Goal: Information Seeking & Learning: Learn about a topic

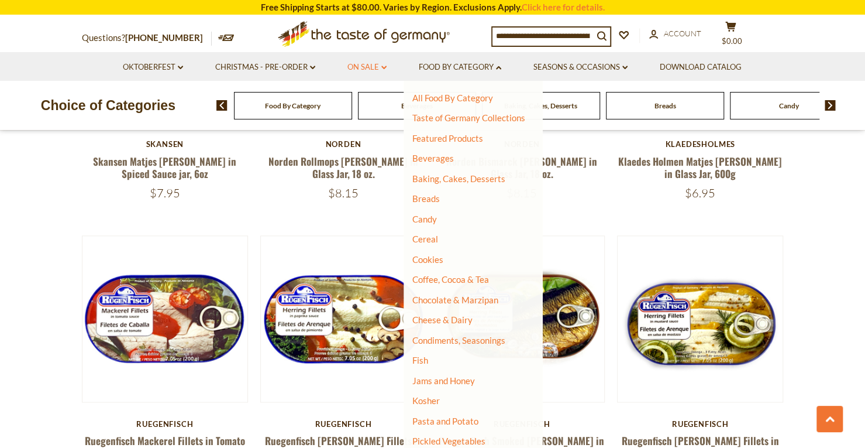
click at [352, 61] on link "On Sale dropdown_arrow" at bounding box center [367, 67] width 39 height 13
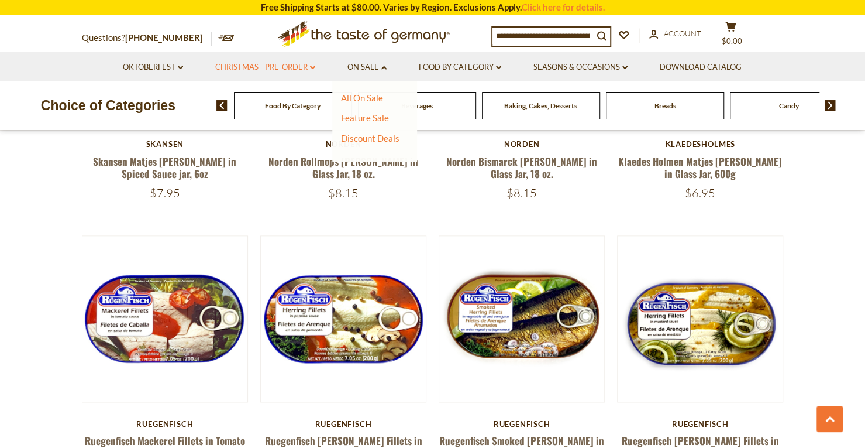
click at [289, 64] on link "Christmas - PRE-ORDER dropdown_arrow" at bounding box center [265, 67] width 100 height 13
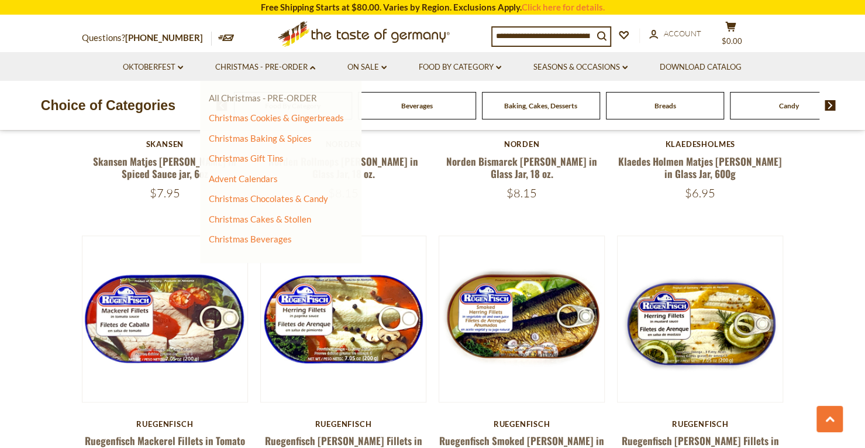
click at [301, 95] on link "All Christmas - PRE-ORDER" at bounding box center [263, 97] width 108 height 11
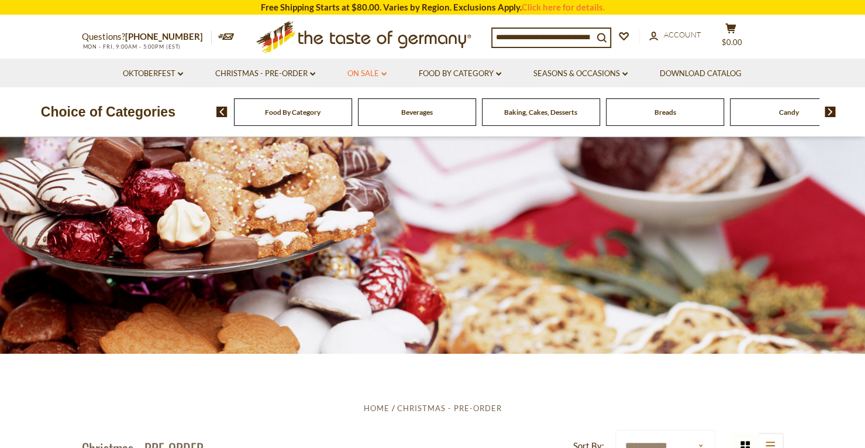
click at [380, 73] on link "On Sale dropdown_arrow" at bounding box center [367, 73] width 39 height 13
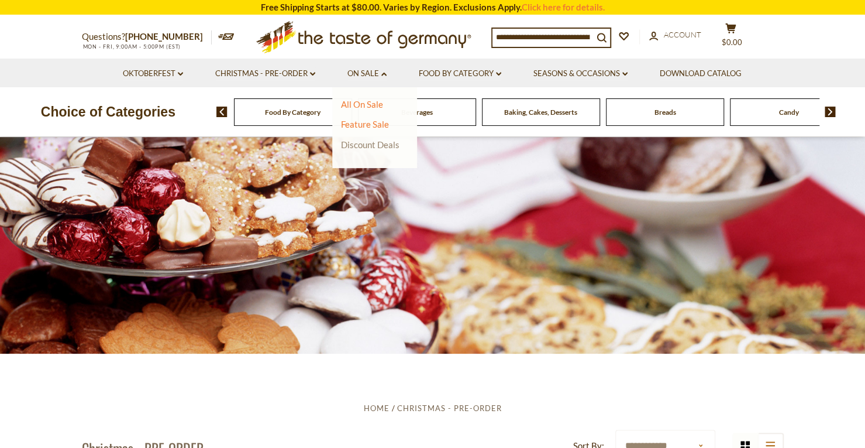
click at [397, 146] on link "Discount Deals" at bounding box center [370, 144] width 59 height 16
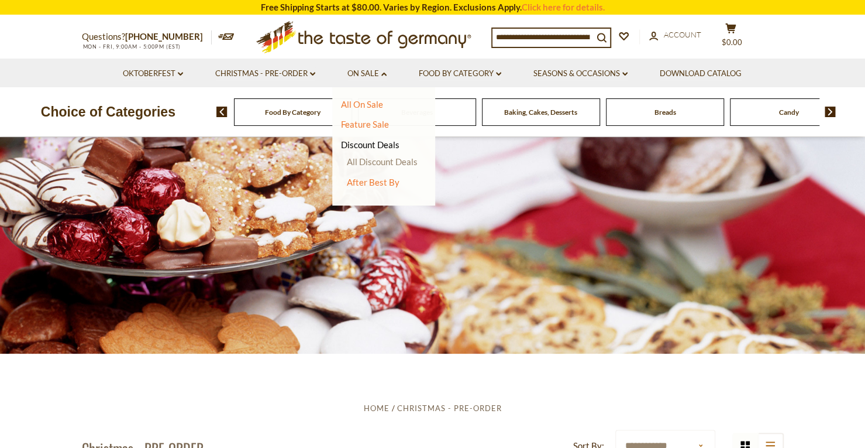
click at [395, 157] on link "All Discount Deals" at bounding box center [382, 161] width 71 height 11
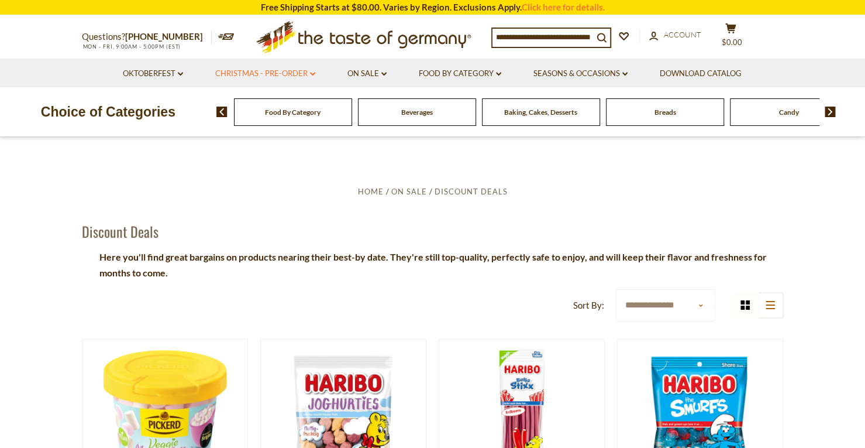
click at [305, 75] on link "Christmas - PRE-ORDER dropdown_arrow" at bounding box center [265, 73] width 100 height 13
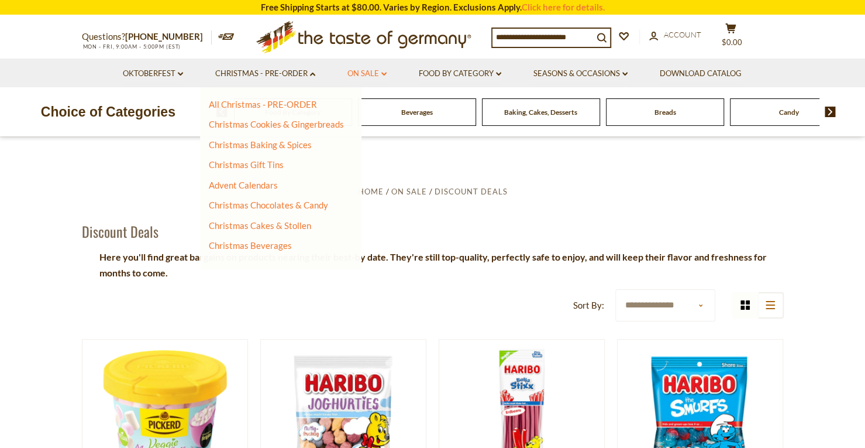
click at [378, 77] on link "On Sale dropdown_arrow" at bounding box center [367, 73] width 39 height 13
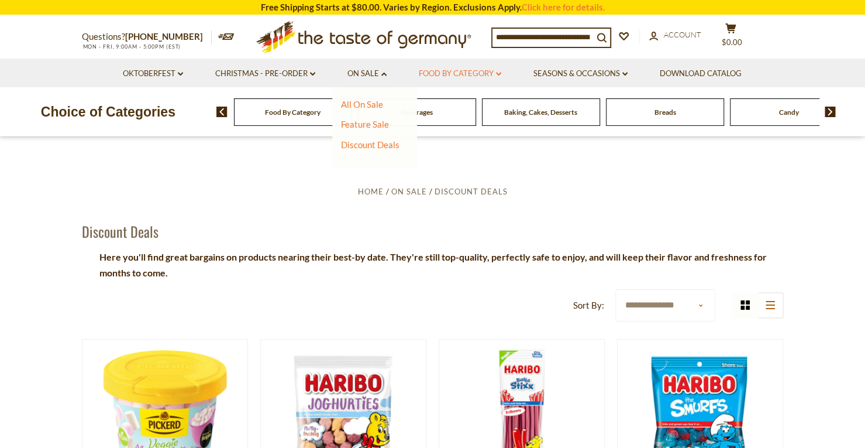
click at [448, 71] on link "Food By Category dropdown_arrow" at bounding box center [460, 73] width 83 height 13
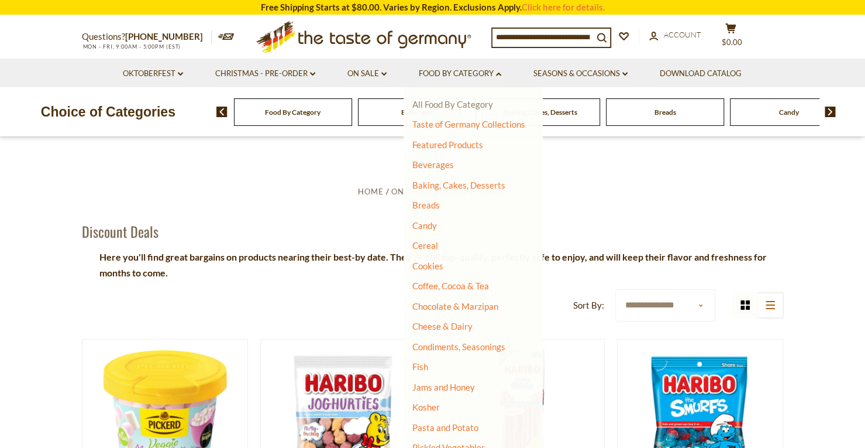
click at [463, 102] on link "All Food By Category" at bounding box center [453, 104] width 81 height 11
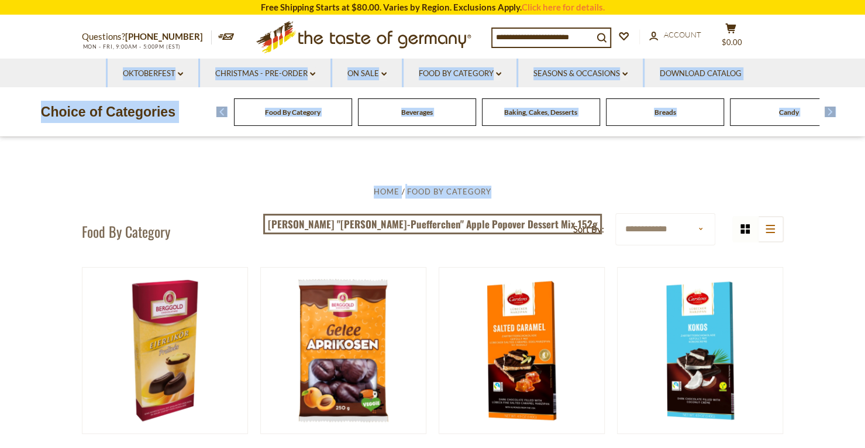
drag, startPoint x: 863, startPoint y: 37, endPoint x: 873, endPoint y: 68, distance: 32.6
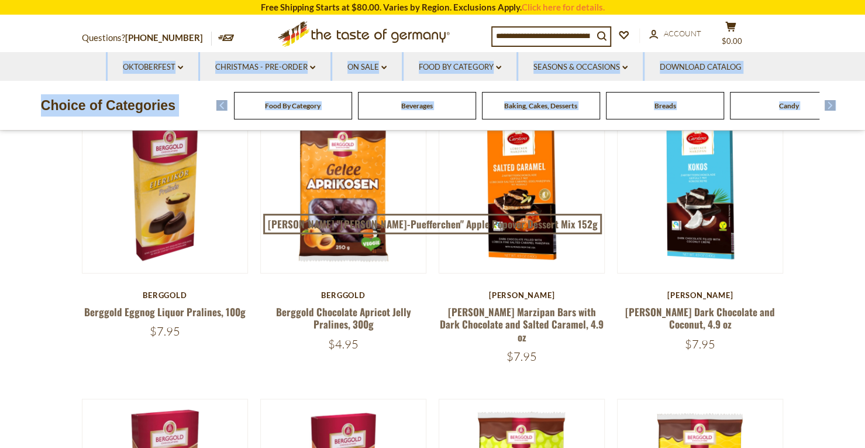
scroll to position [190, 0]
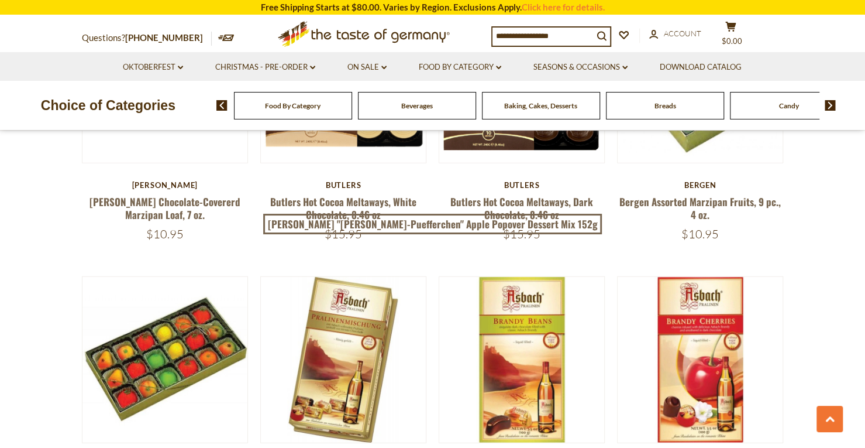
scroll to position [2570, 0]
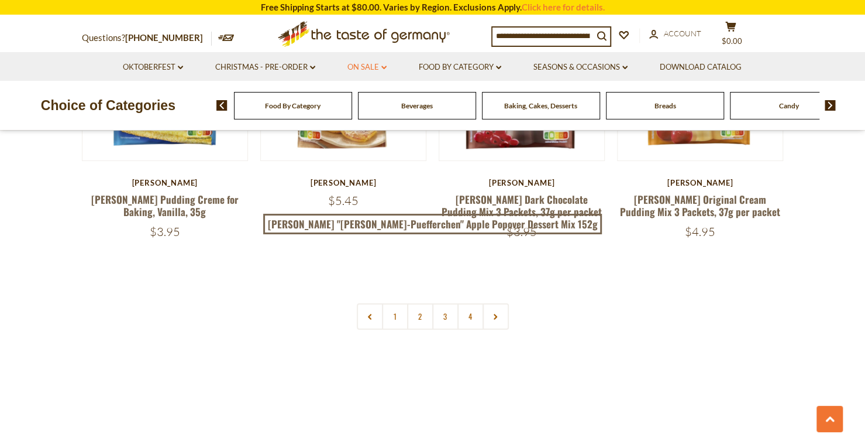
click at [371, 70] on link "On Sale dropdown_arrow" at bounding box center [367, 67] width 39 height 13
click at [460, 66] on link "Food By Category dropdown_arrow" at bounding box center [460, 67] width 83 height 13
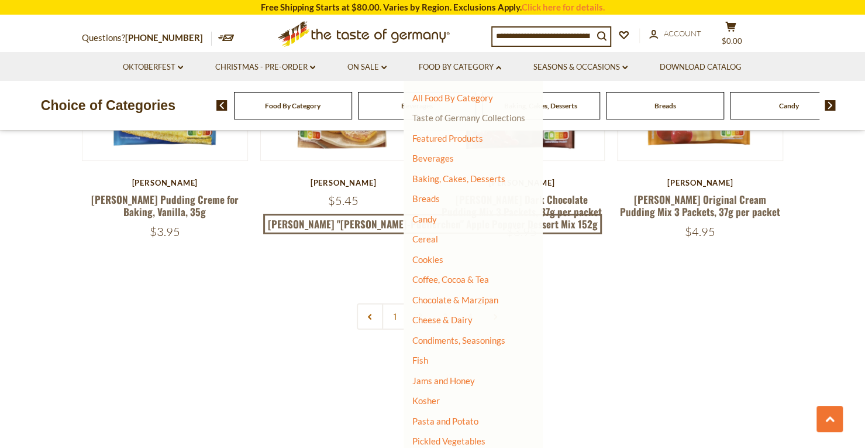
click at [459, 119] on link "Taste of Germany Collections" at bounding box center [469, 117] width 113 height 11
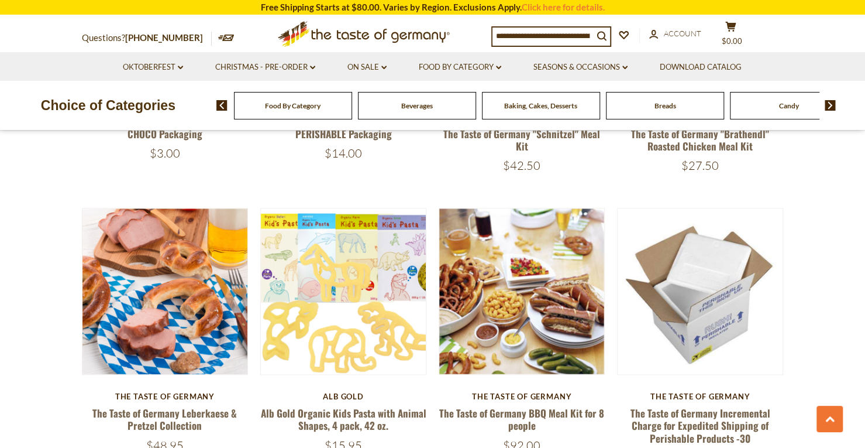
scroll to position [614, 0]
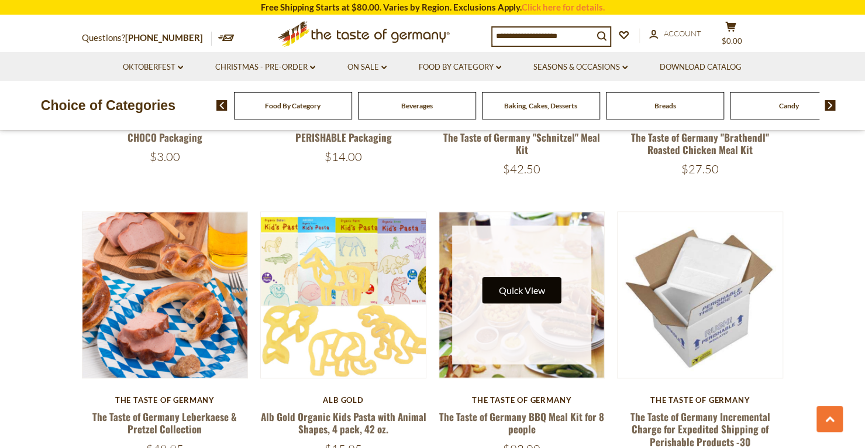
click at [523, 272] on link at bounding box center [521, 294] width 139 height 139
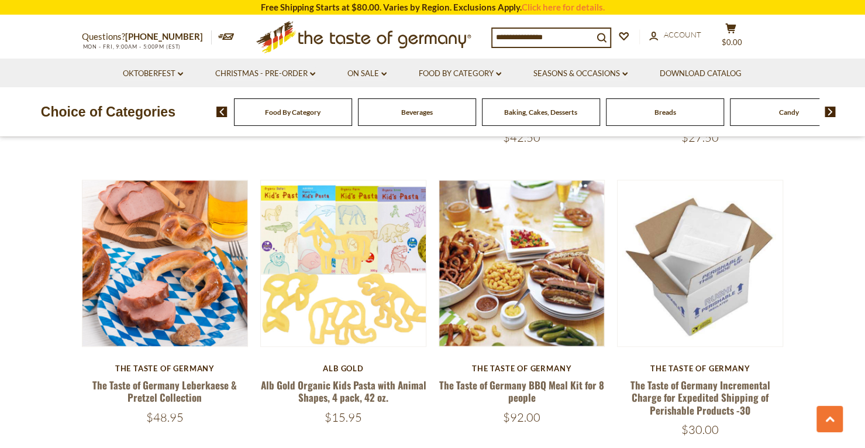
scroll to position [614, 0]
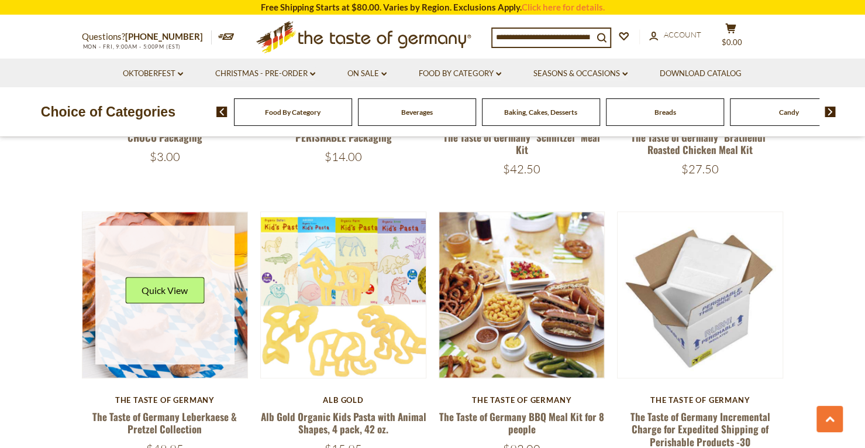
click at [156, 346] on link at bounding box center [164, 294] width 139 height 139
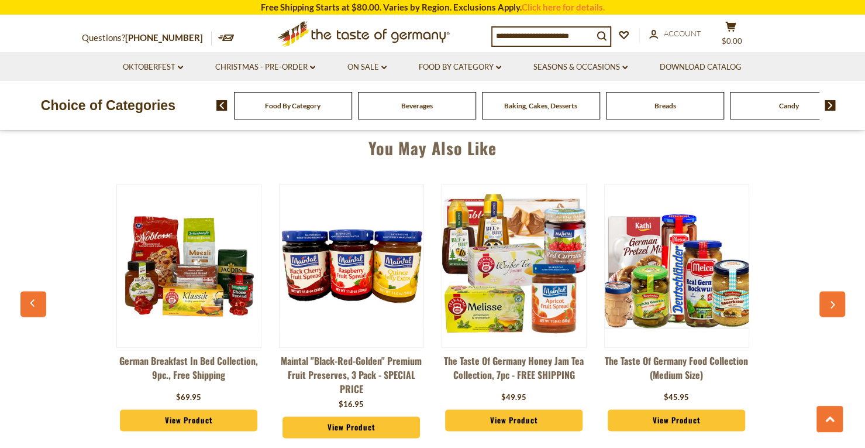
scroll to position [838, 0]
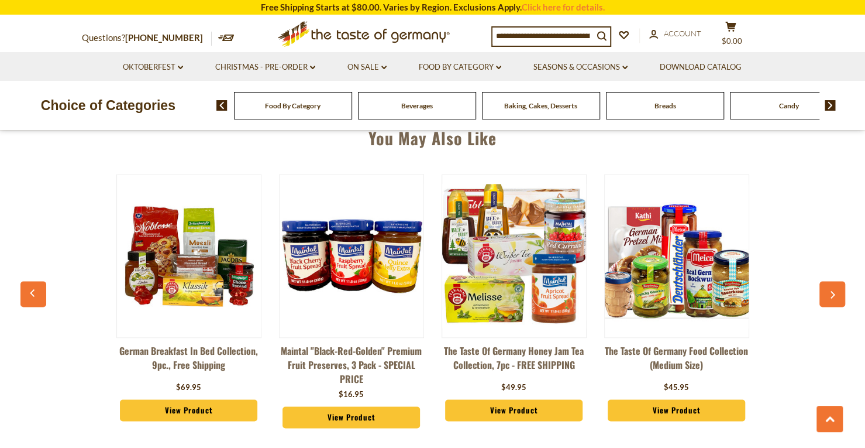
click at [683, 260] on img at bounding box center [677, 256] width 144 height 144
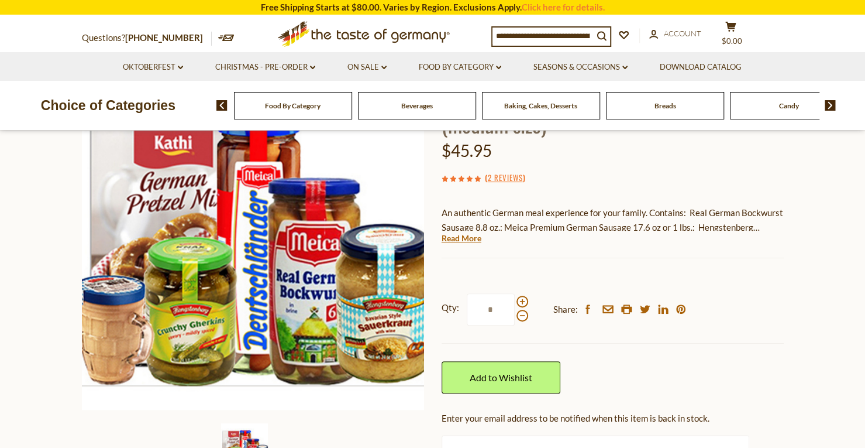
scroll to position [123, 0]
